Goal: Transaction & Acquisition: Purchase product/service

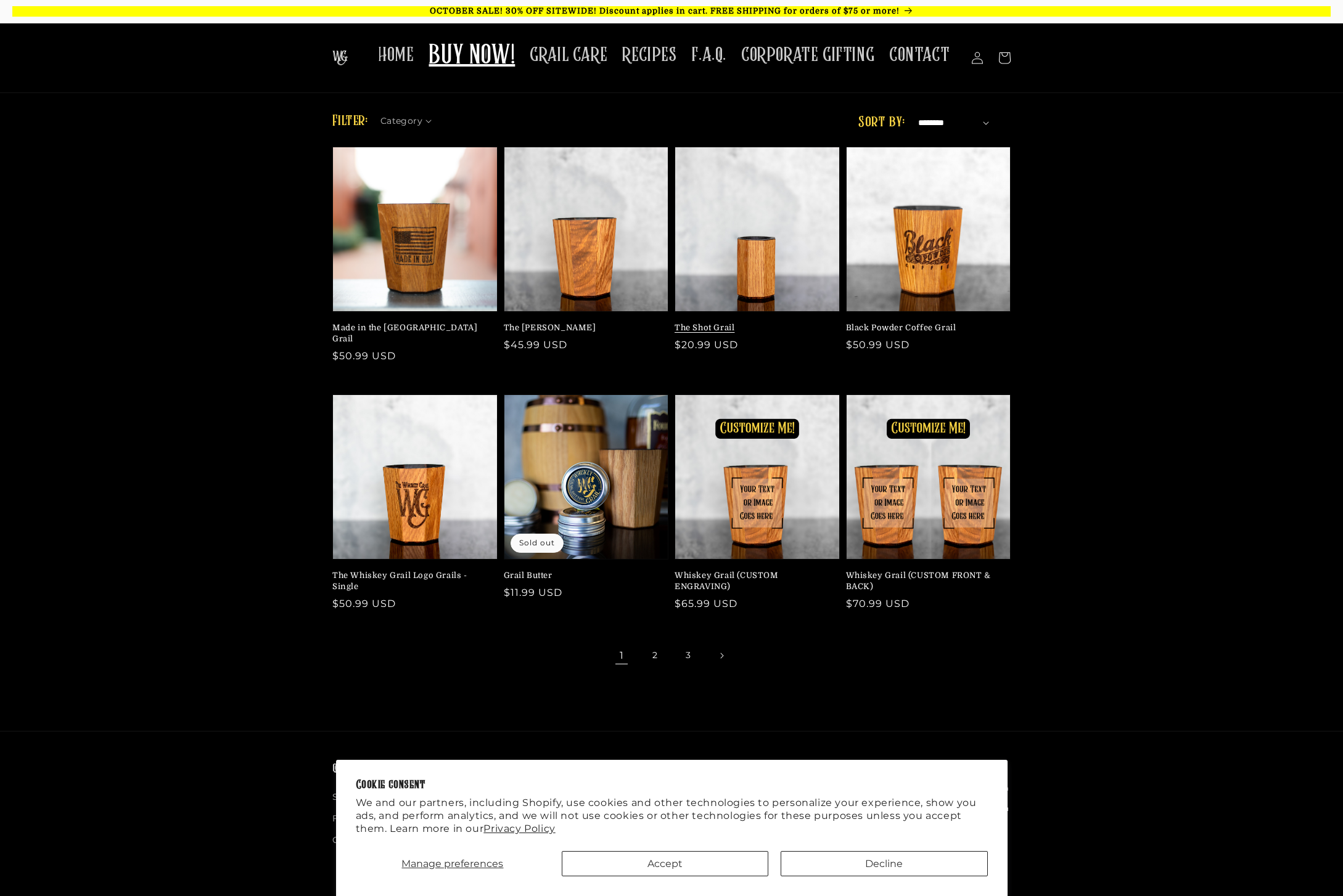
click at [753, 322] on link "The Shot Grail" at bounding box center [753, 328] width 158 height 11
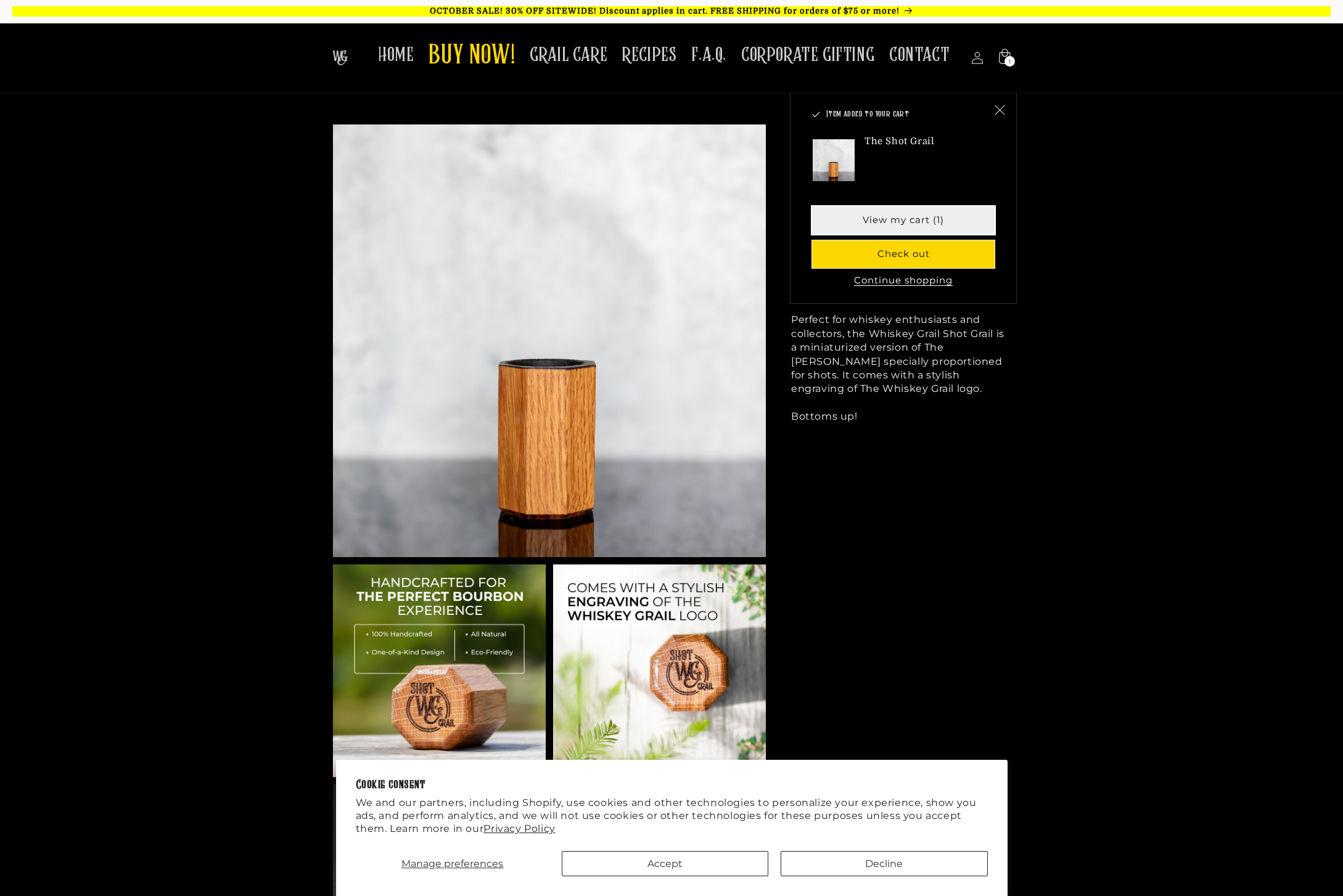
click at [938, 226] on link "View my cart (1)" at bounding box center [903, 221] width 182 height 28
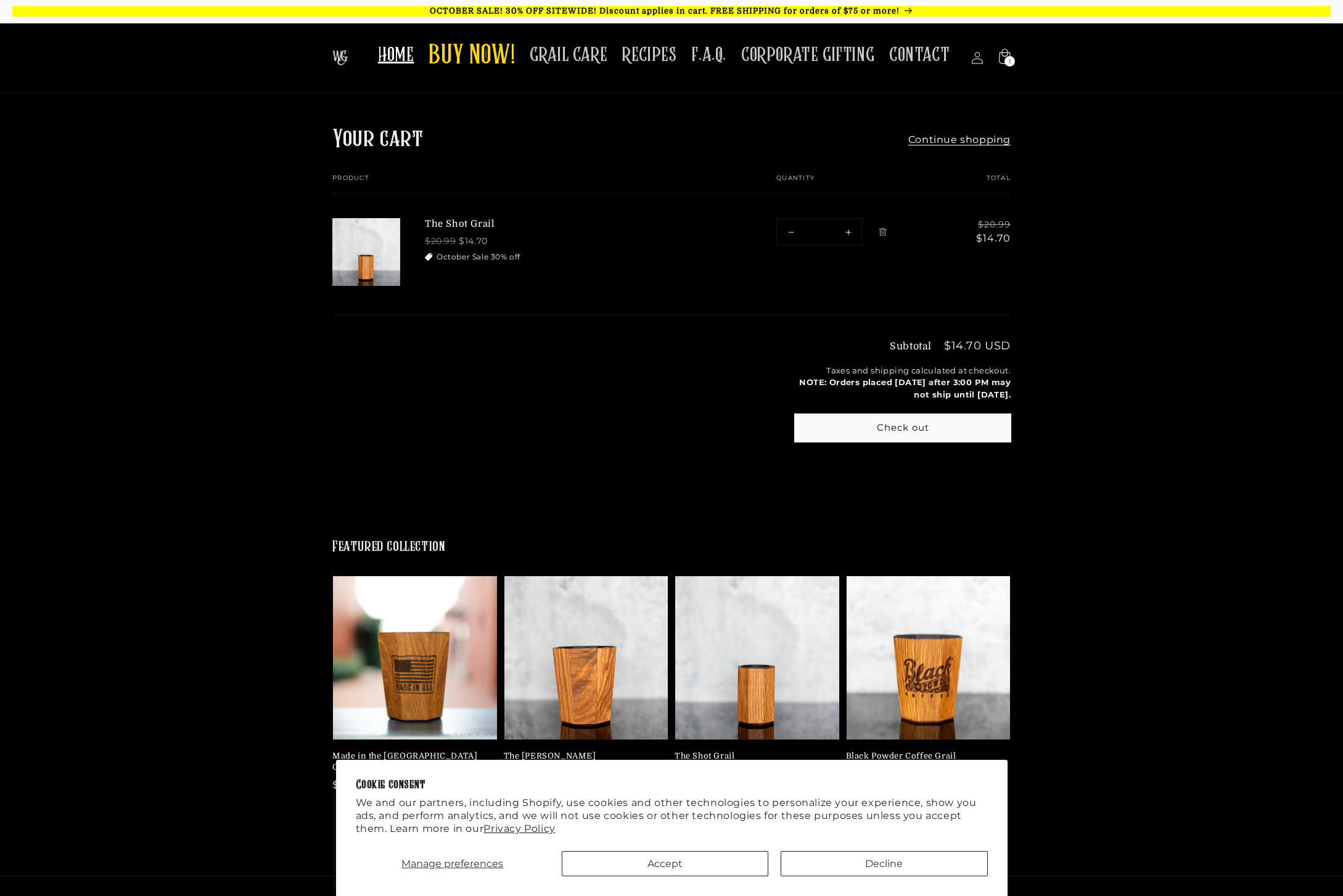
click at [414, 57] on span "HOME" at bounding box center [396, 55] width 36 height 24
click at [407, 56] on span "HOME" at bounding box center [396, 55] width 36 height 24
click at [402, 59] on span "HOME" at bounding box center [396, 55] width 36 height 24
click at [347, 56] on img at bounding box center [339, 58] width 16 height 15
